Goal: Information Seeking & Learning: Find specific page/section

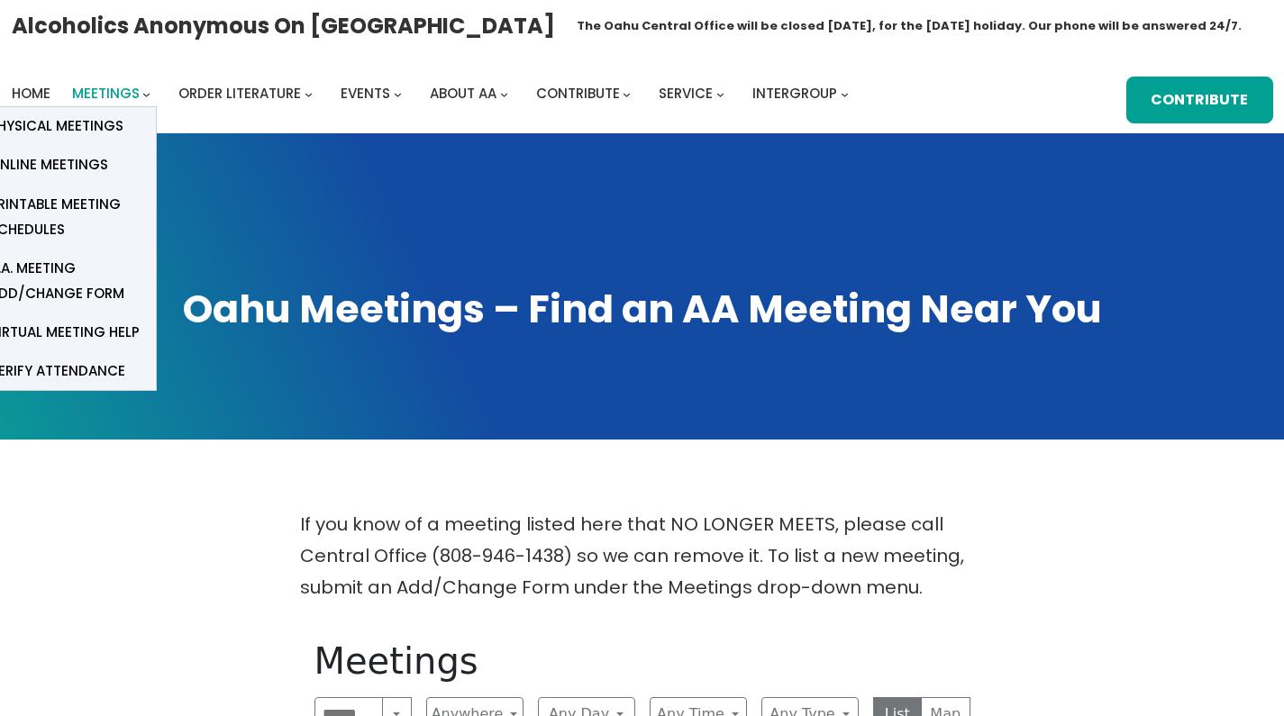
click at [91, 95] on span "Meetings" at bounding box center [106, 93] width 68 height 19
click at [140, 96] on li "Meetings Physical Meetings Online Meetings Printable Meeting Schedules A.A. Mee…" at bounding box center [115, 93] width 86 height 25
click at [114, 123] on span "Physical Meetings" at bounding box center [56, 126] width 134 height 25
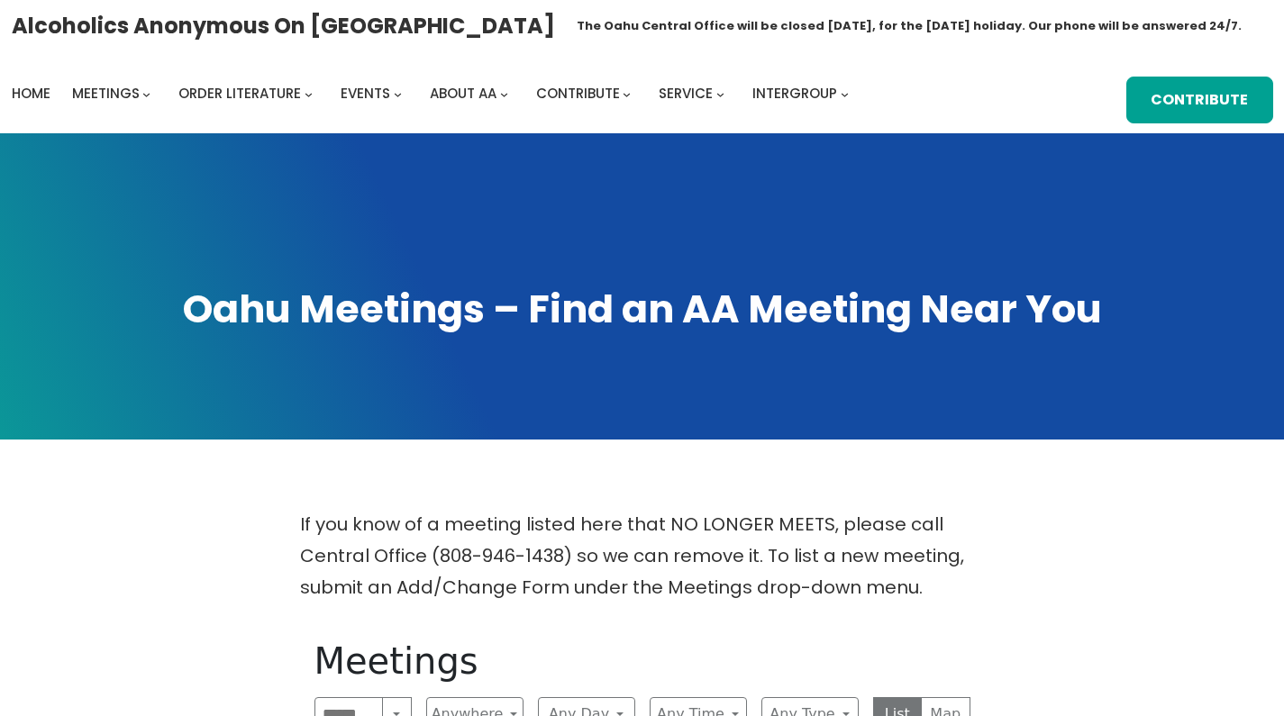
scroll to position [62, 0]
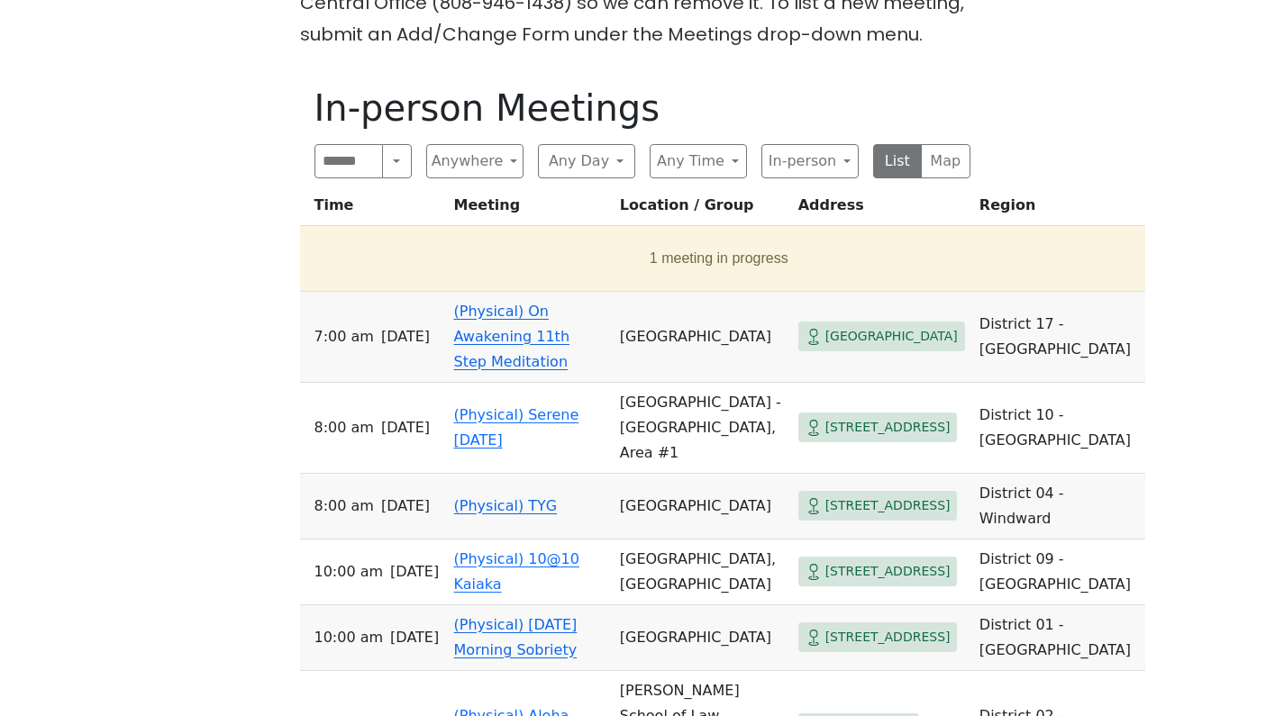
scroll to position [552, 0]
click at [388, 162] on button "Search" at bounding box center [396, 162] width 29 height 34
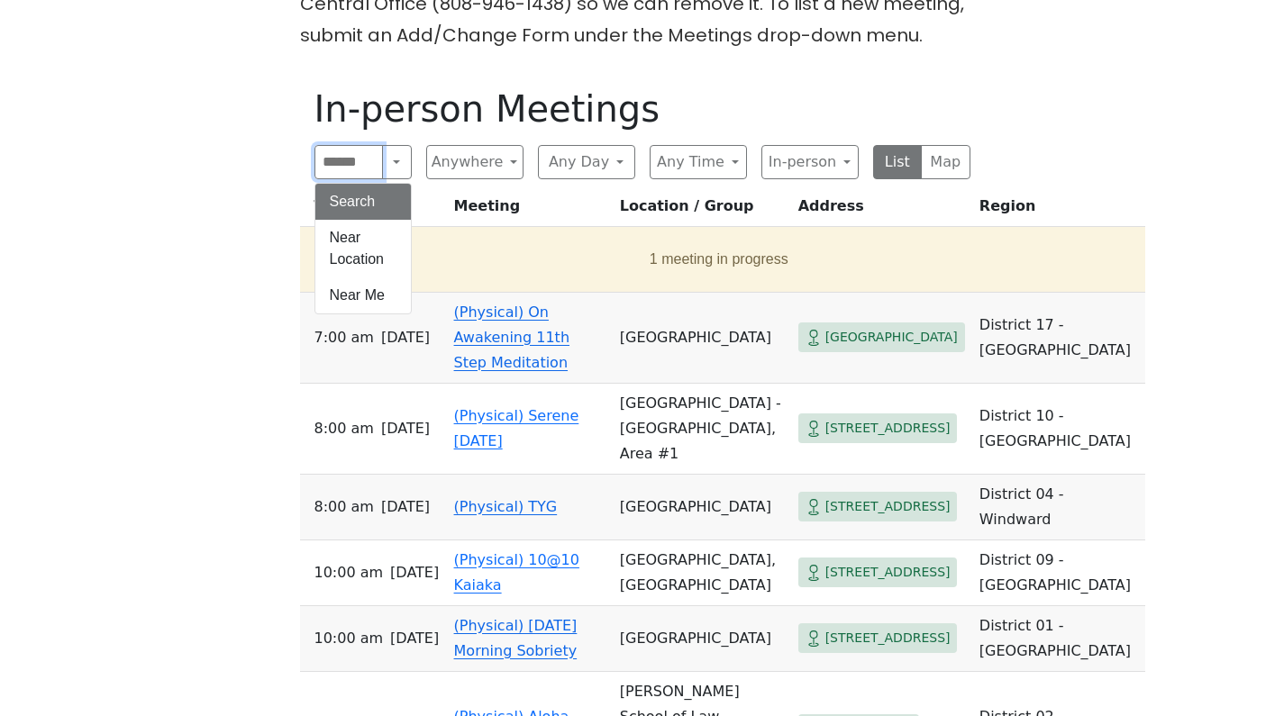
click at [357, 161] on input "Search" at bounding box center [349, 162] width 69 height 34
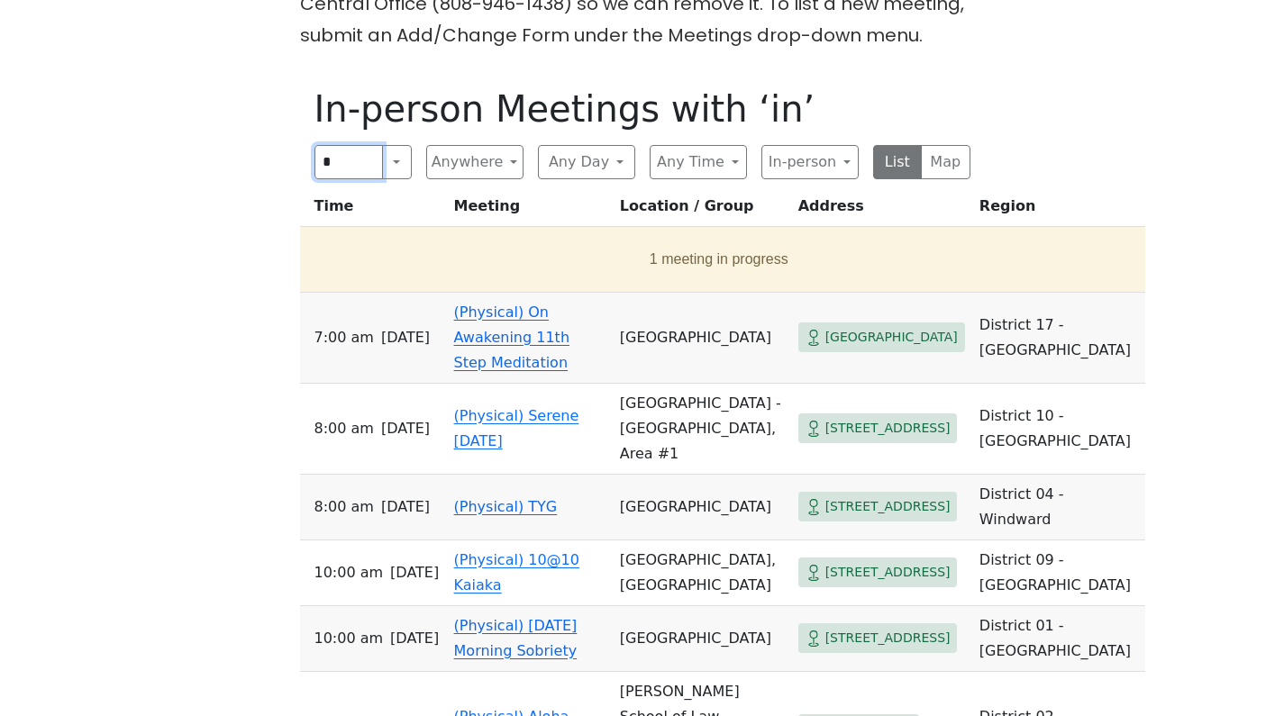
type input "*"
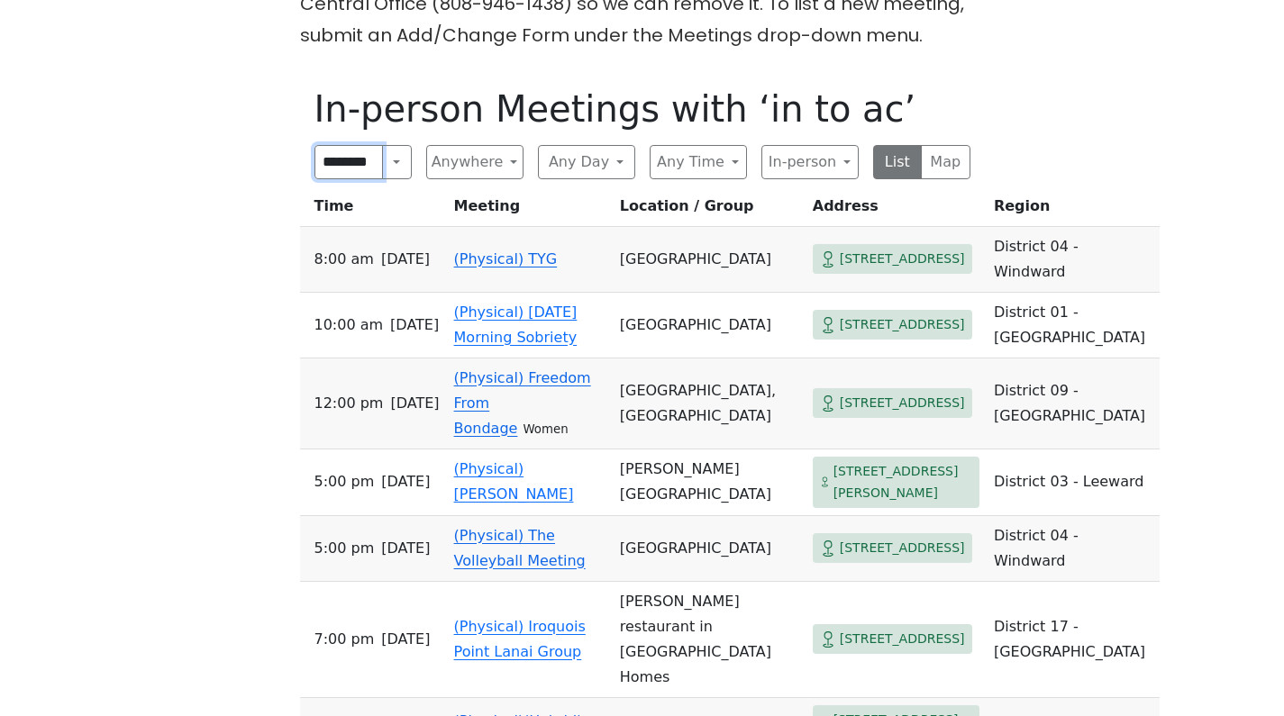
type input "*********"
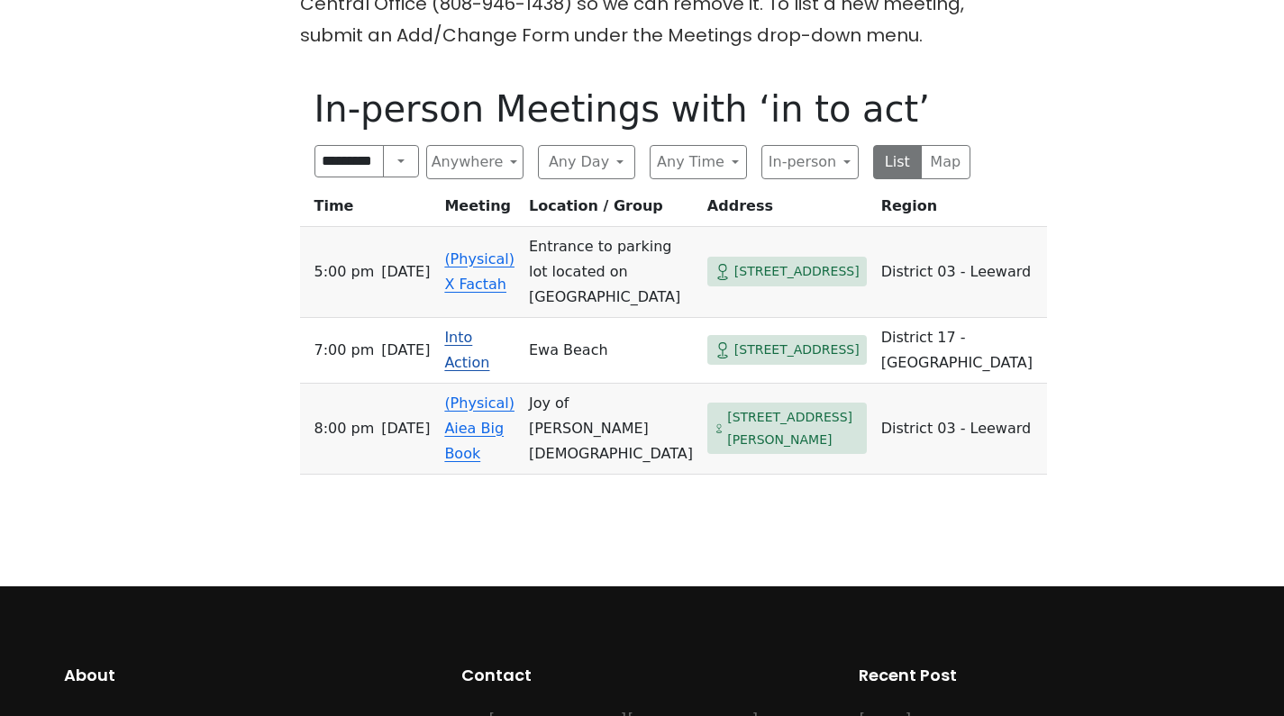
click at [483, 351] on link "Into Action" at bounding box center [466, 350] width 45 height 42
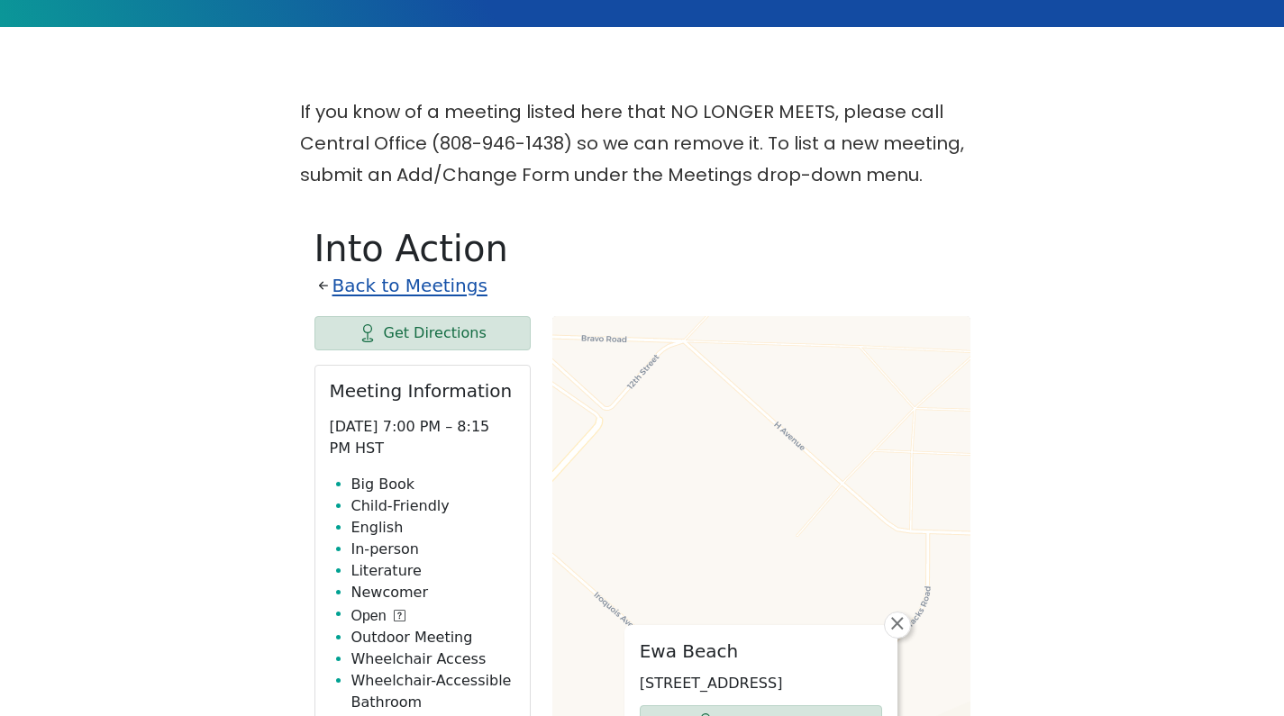
scroll to position [407, 0]
